Goal: Task Accomplishment & Management: Complete application form

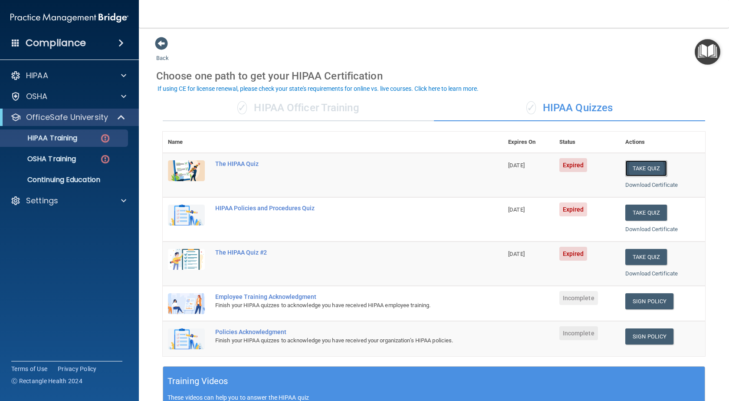
click at [639, 172] on button "Take Quiz" at bounding box center [647, 168] width 42 height 16
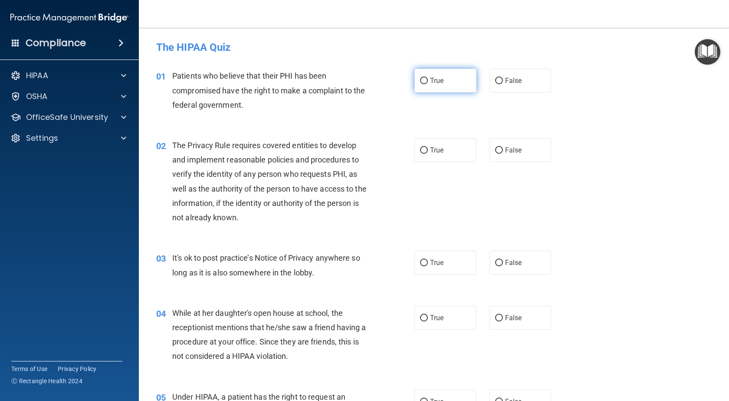
click at [420, 81] on input "True" at bounding box center [424, 81] width 8 height 7
radio input "true"
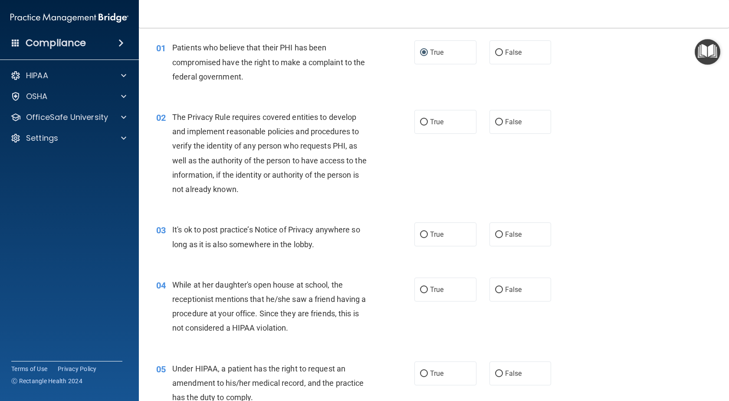
scroll to position [43, 0]
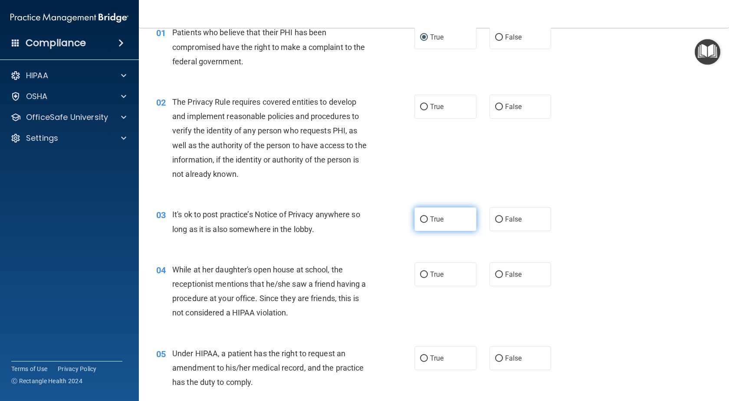
click at [423, 218] on input "True" at bounding box center [424, 219] width 8 height 7
radio input "true"
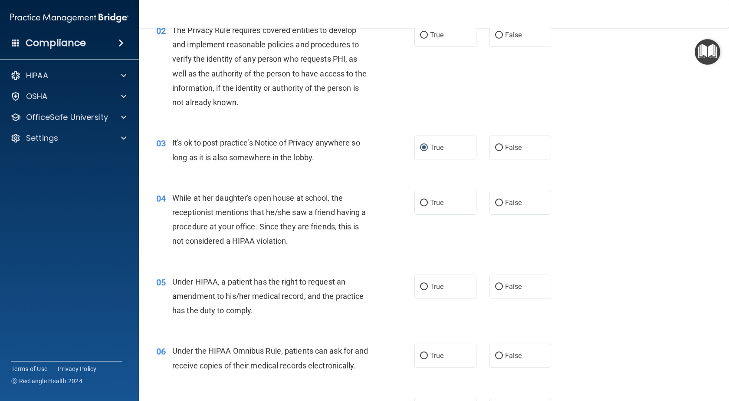
scroll to position [130, 0]
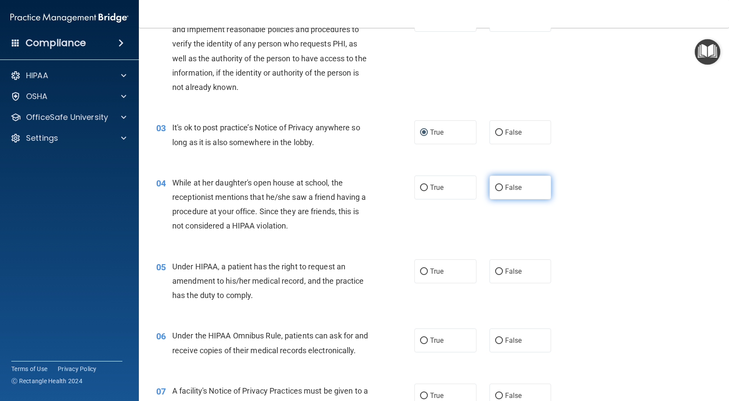
click at [495, 185] on input "False" at bounding box center [499, 188] width 8 height 7
radio input "true"
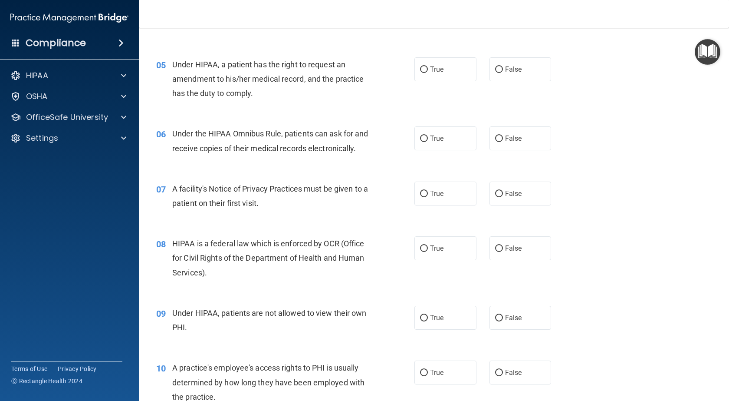
scroll to position [347, 0]
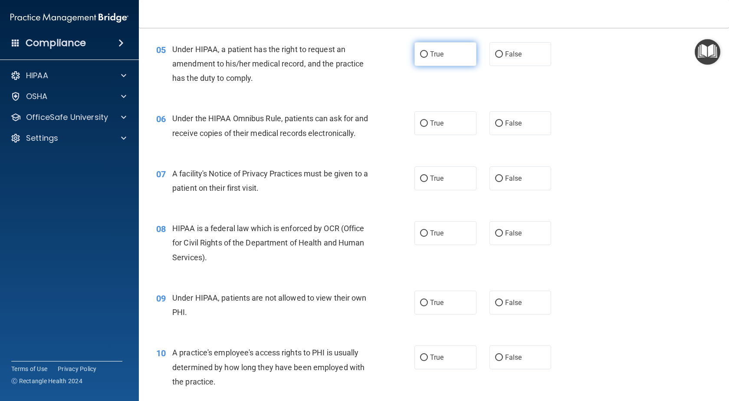
click at [422, 53] on input "True" at bounding box center [424, 54] width 8 height 7
radio input "true"
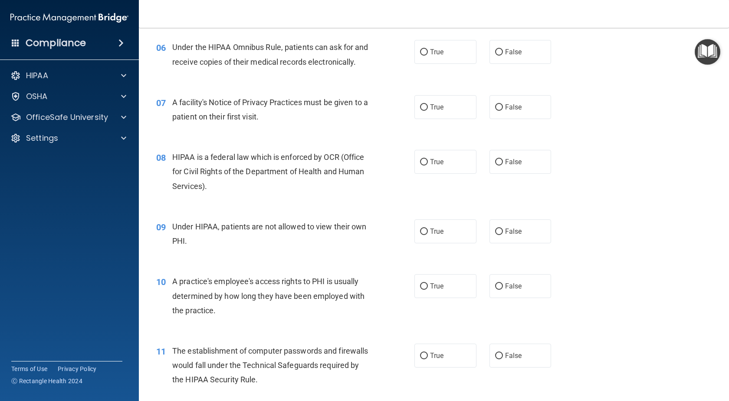
scroll to position [434, 0]
